Goal: Book appointment/travel/reservation

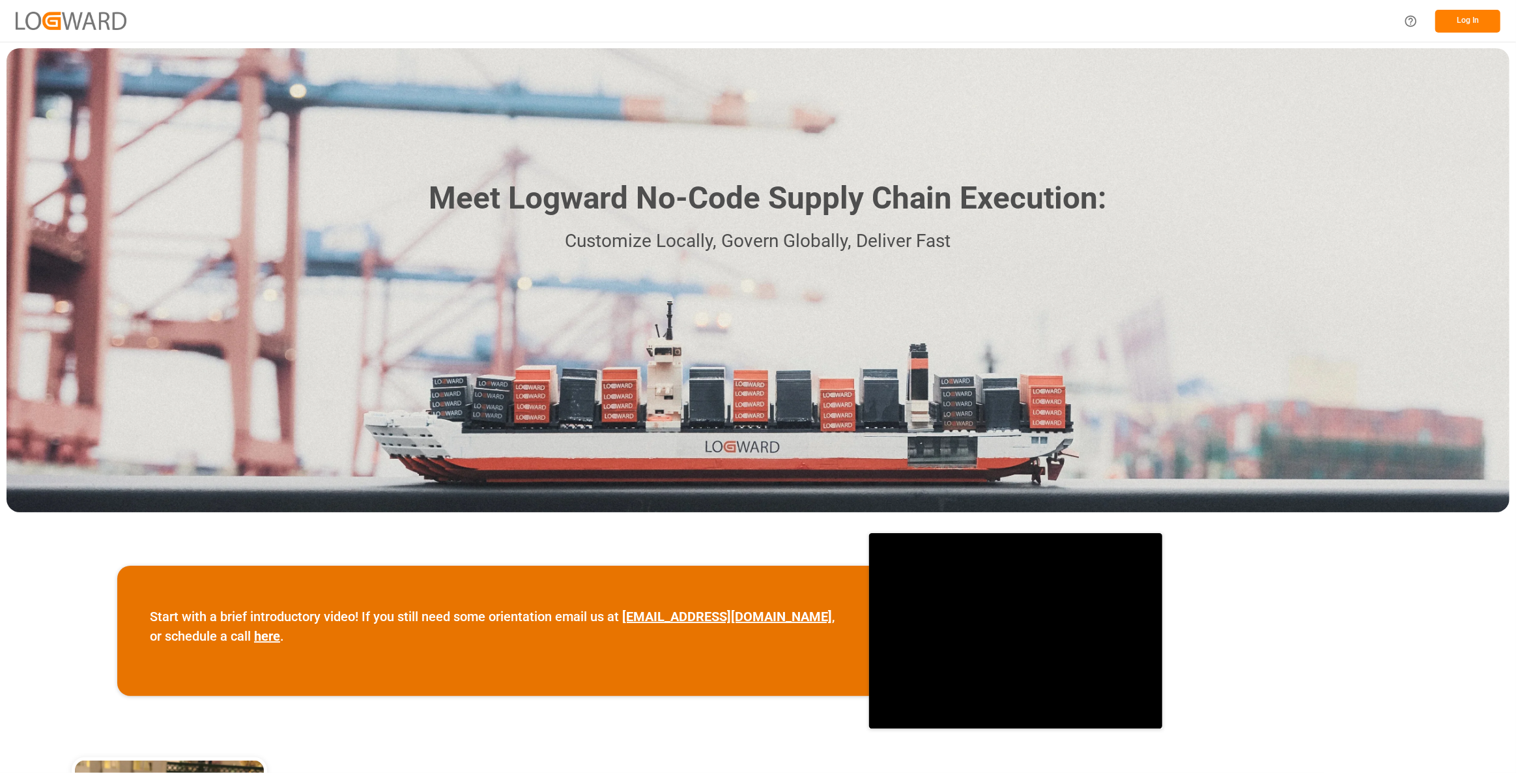
click at [1460, 25] on button "Log In" at bounding box center [1468, 21] width 65 height 23
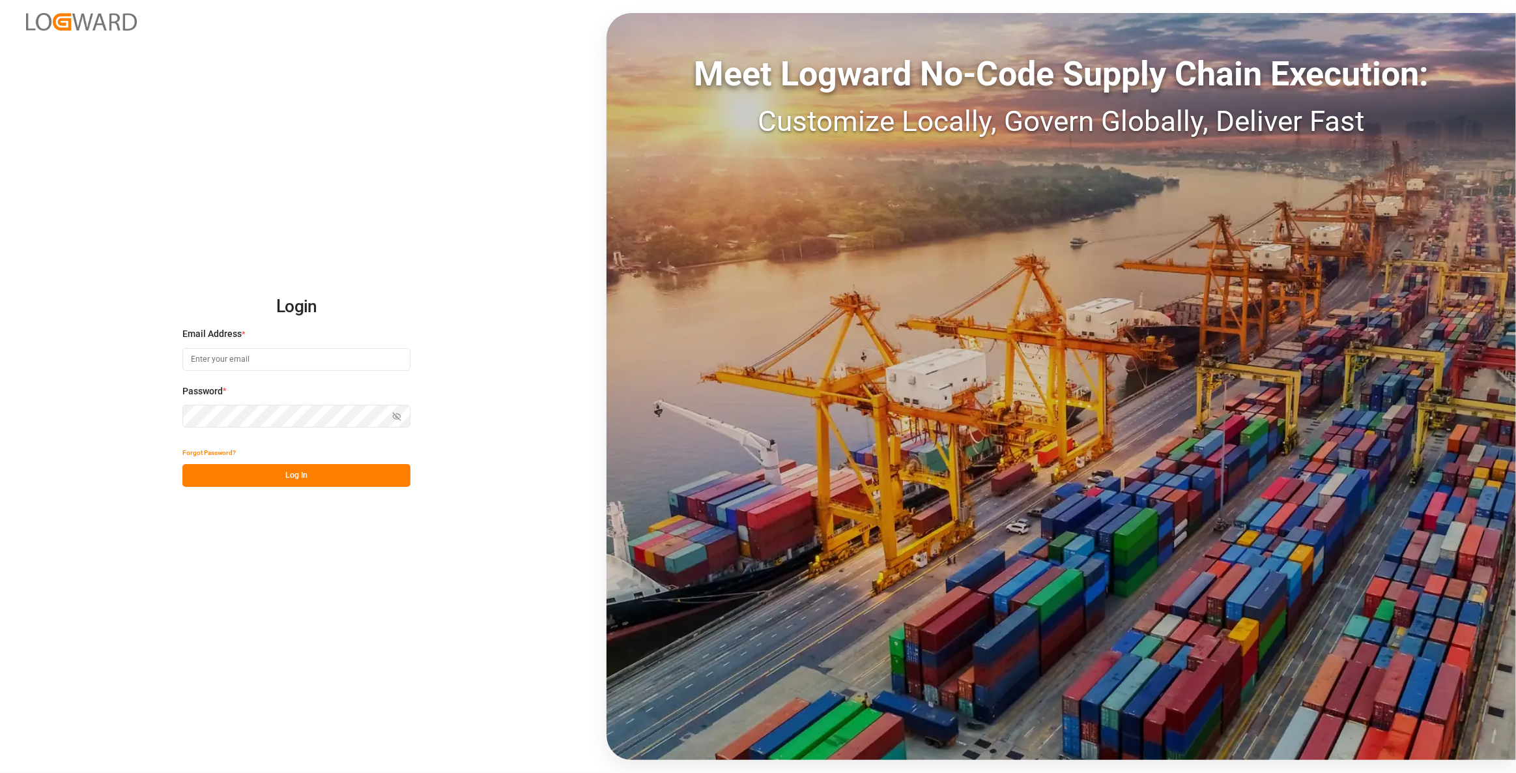
type input "[EMAIL_ADDRESS][DOMAIN_NAME]"
click at [373, 471] on button "Log In" at bounding box center [296, 475] width 228 height 23
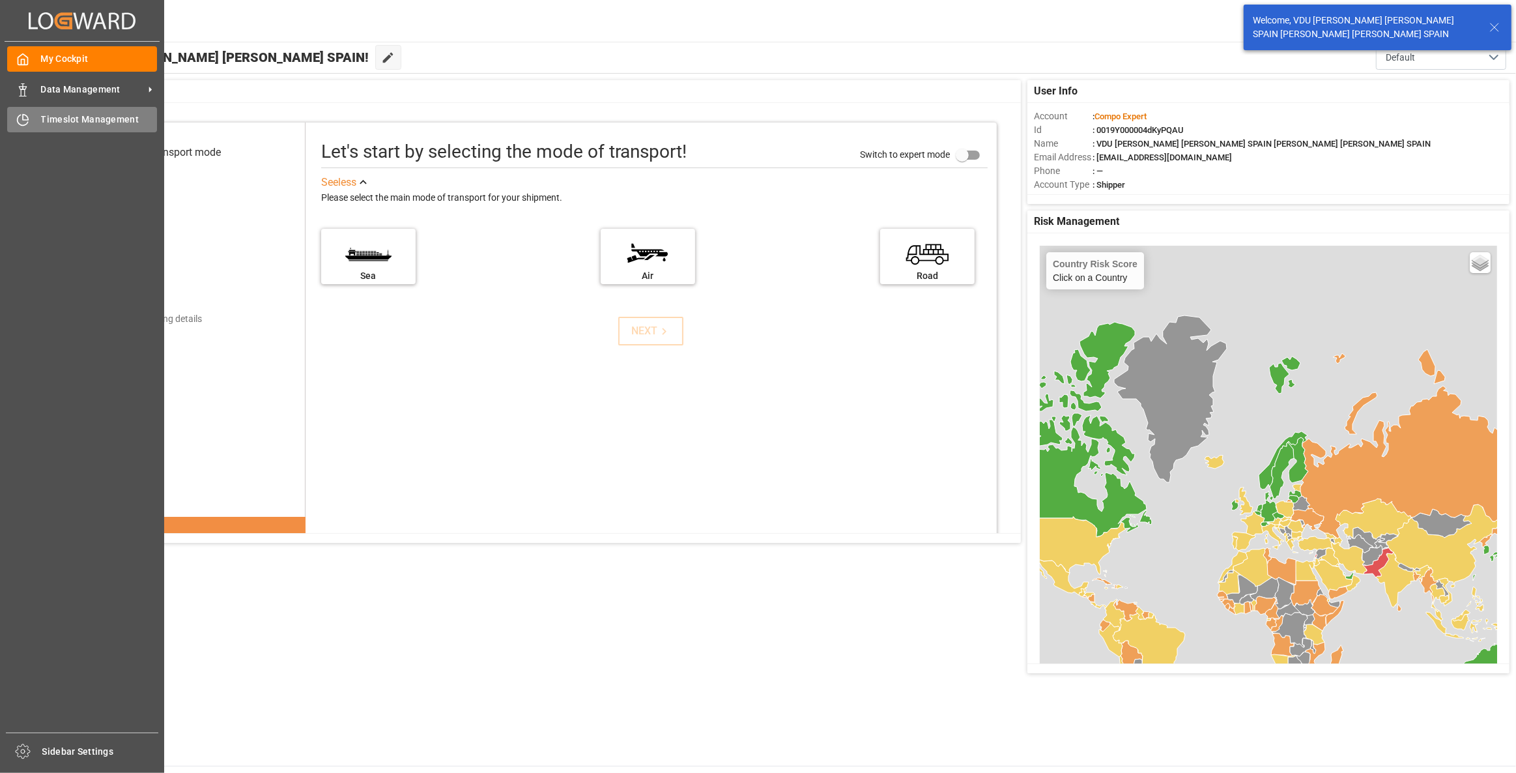
click at [99, 130] on div "Timeslot Management Timeslot Management" at bounding box center [82, 119] width 150 height 25
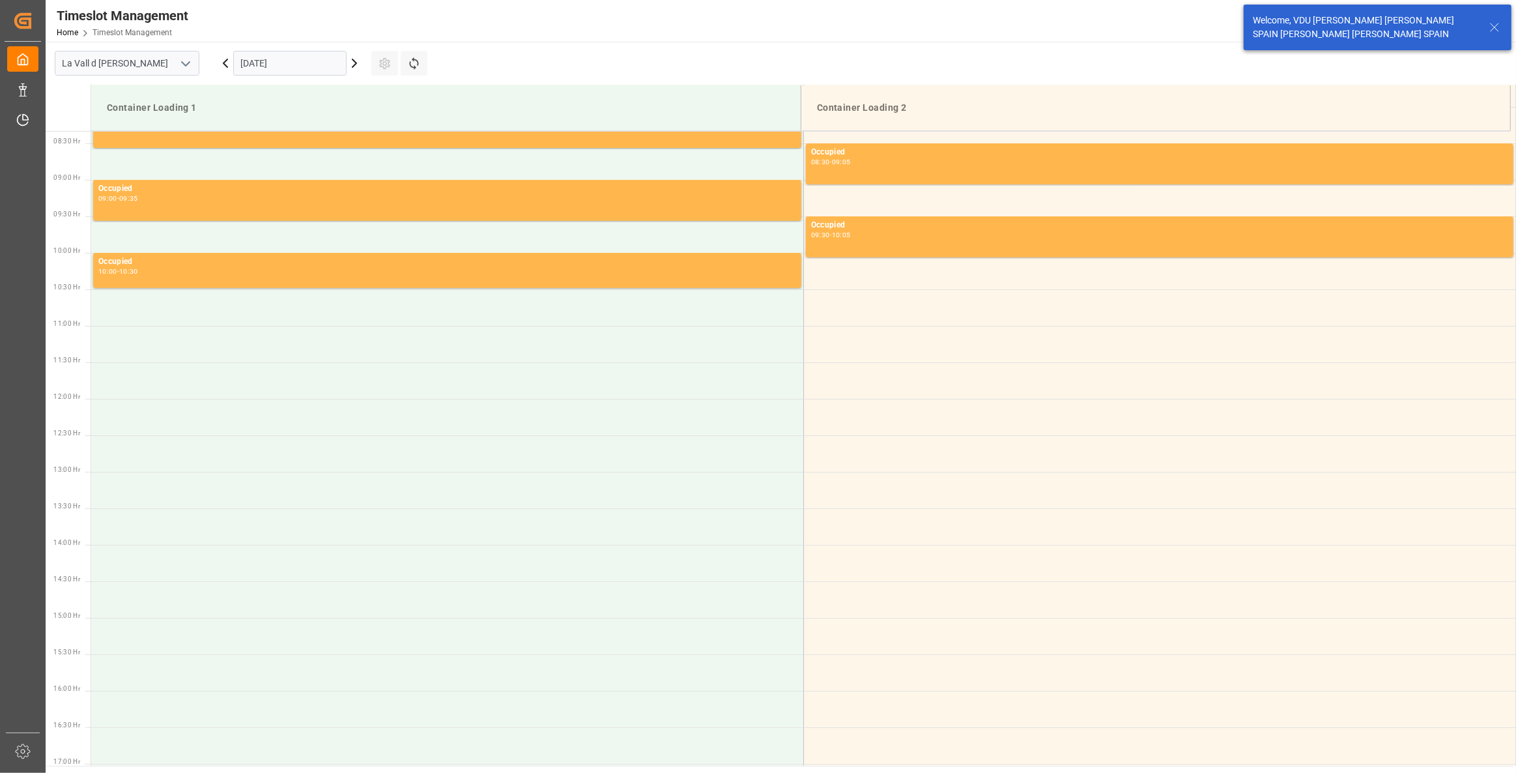
click at [292, 66] on input "[DATE]" at bounding box center [289, 63] width 113 height 25
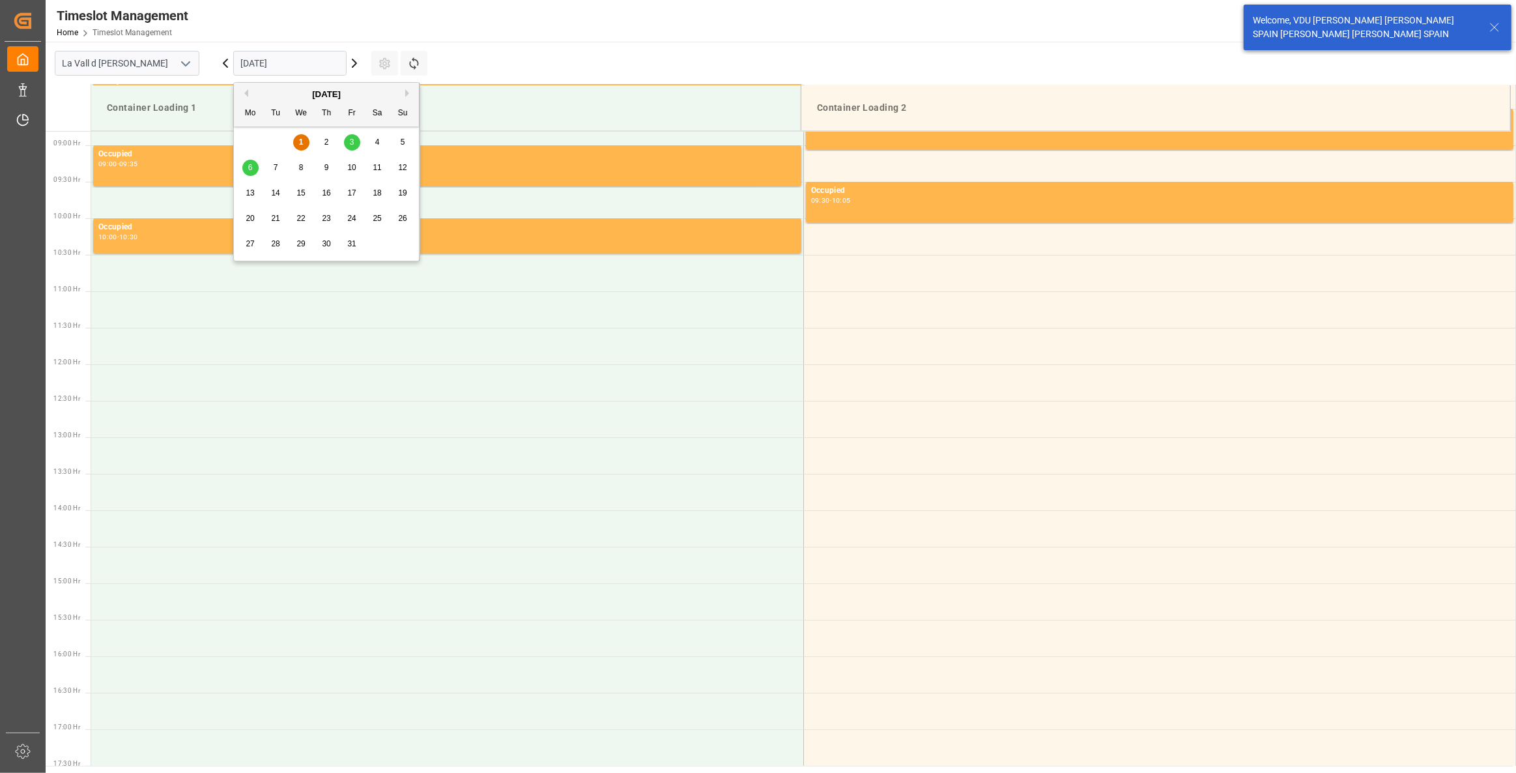
scroll to position [648, 0]
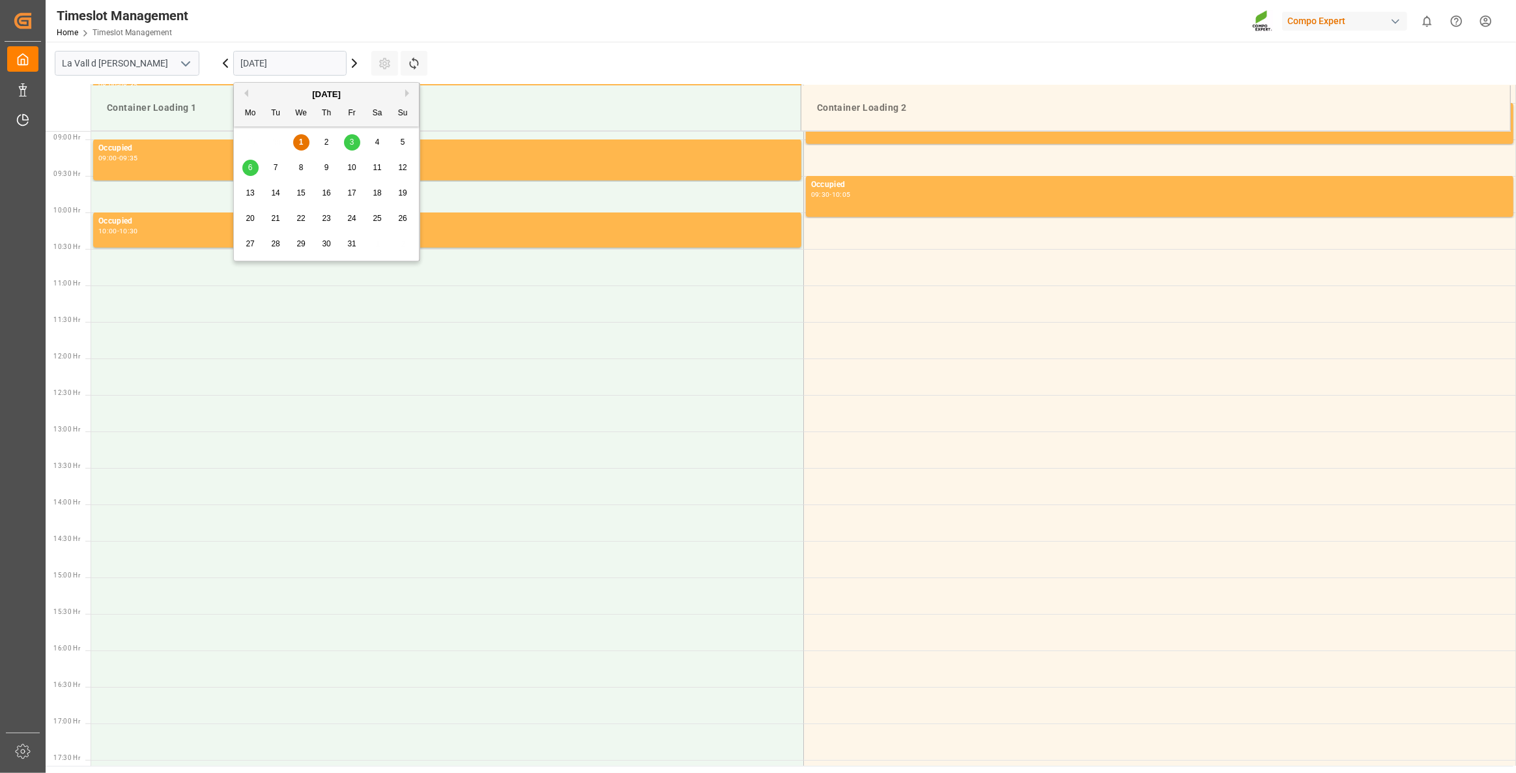
click at [353, 143] on span "3" at bounding box center [352, 141] width 5 height 9
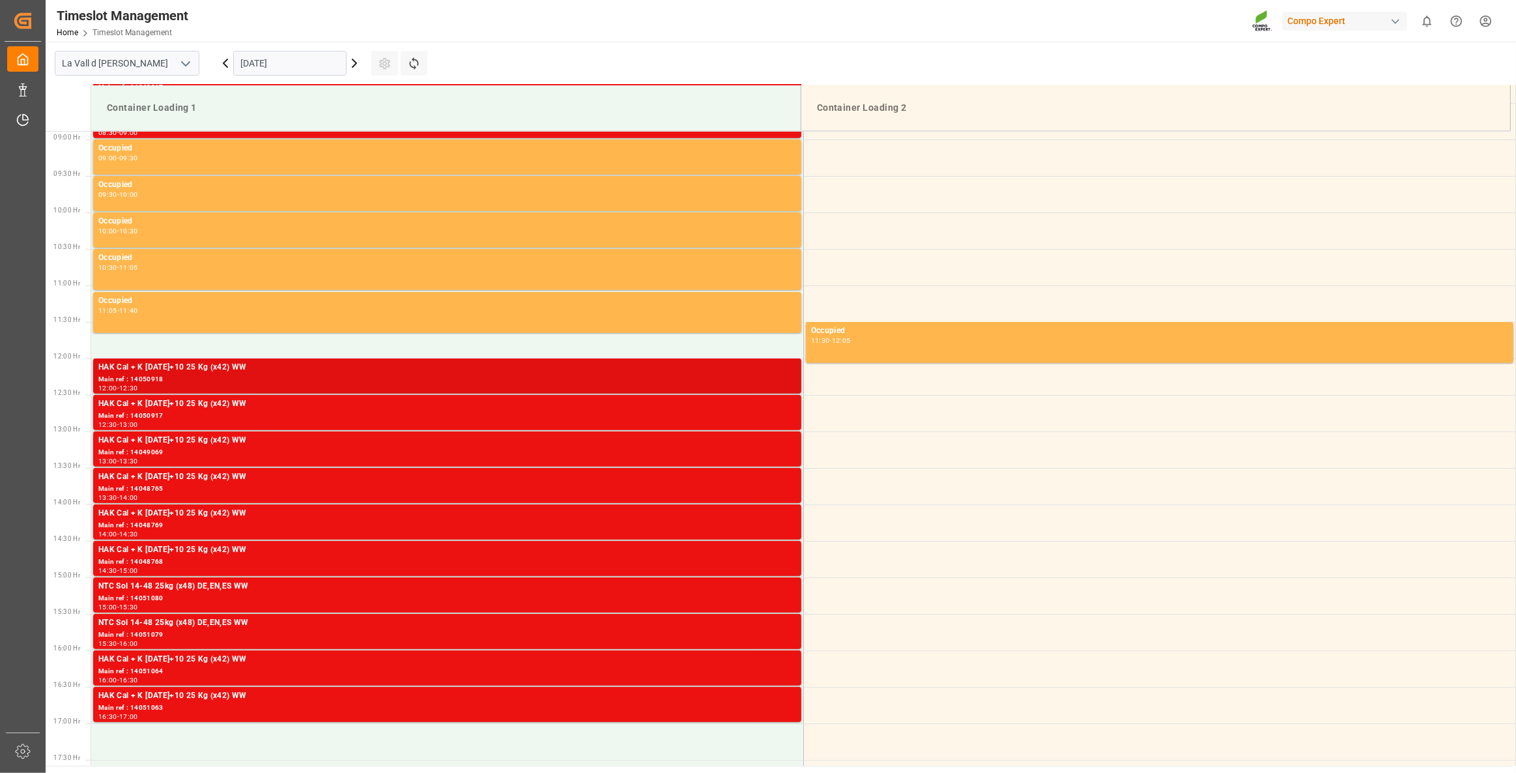
click at [145, 381] on div "Main ref : 14050918" at bounding box center [447, 379] width 698 height 11
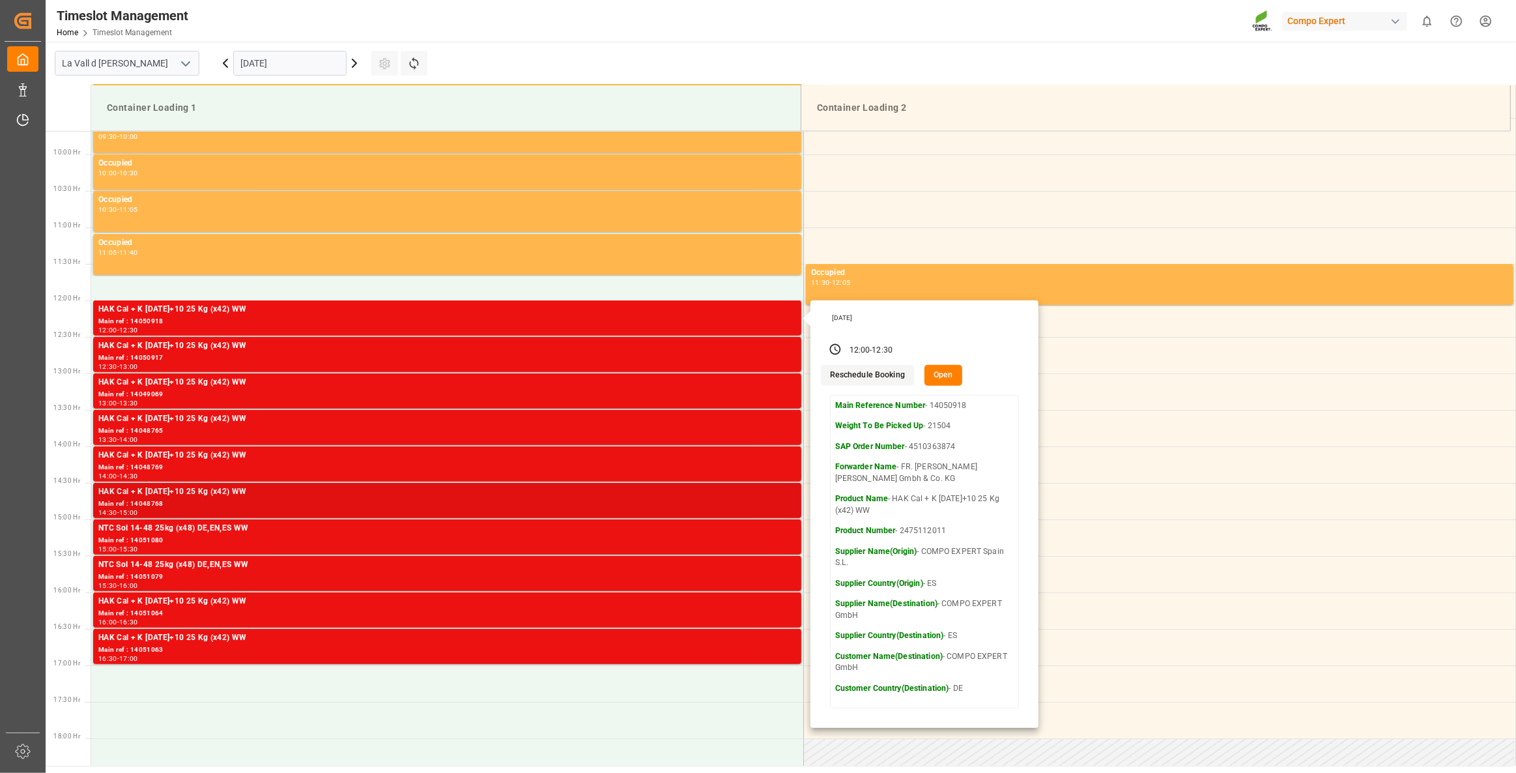
scroll to position [767, 0]
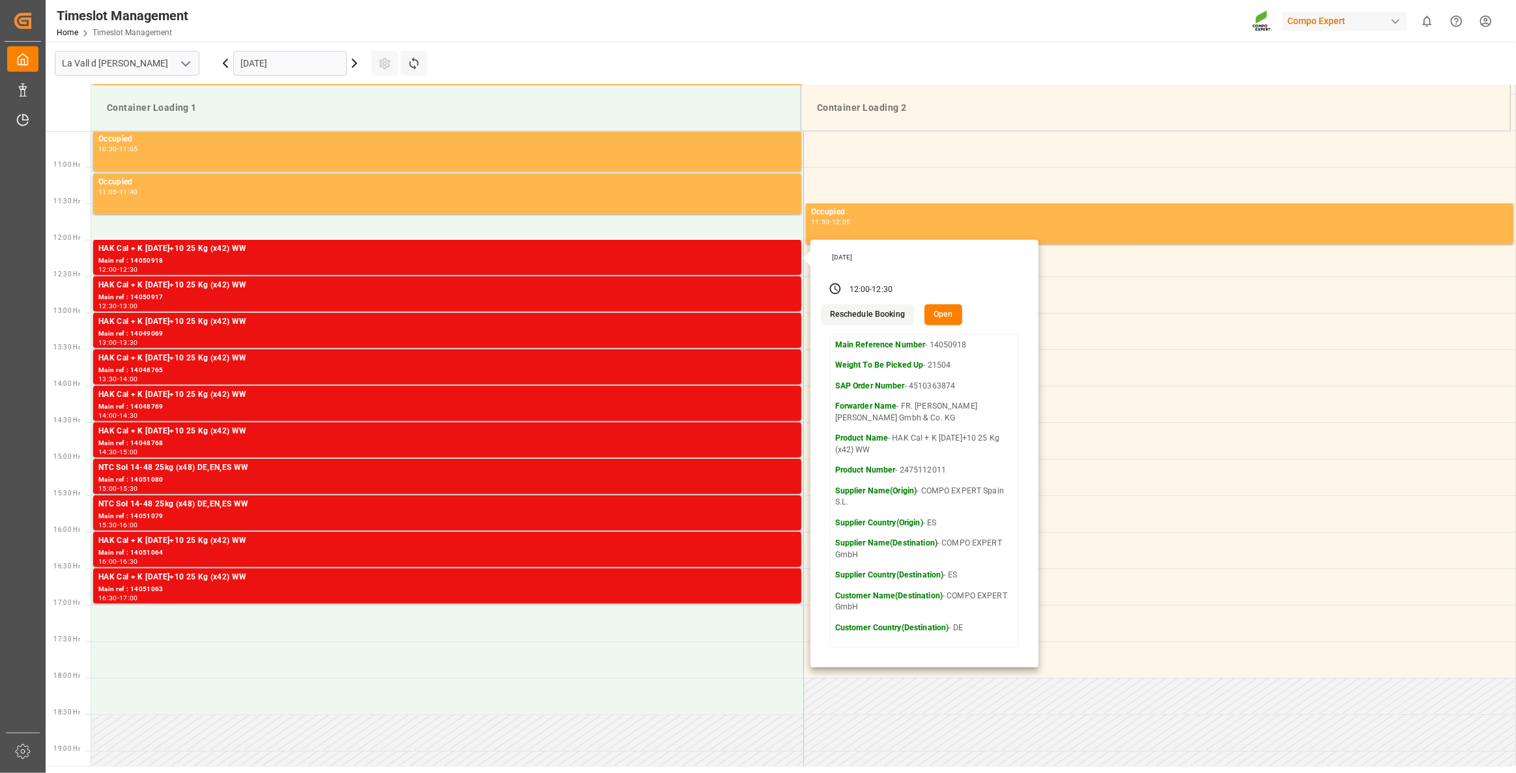
click at [1013, 55] on main "[GEOGRAPHIC_DATA] [DATE] Settings Refresh Time Slots Container Loading 1 Contai…" at bounding box center [780, 404] width 1468 height 724
